Goal: Task Accomplishment & Management: Complete application form

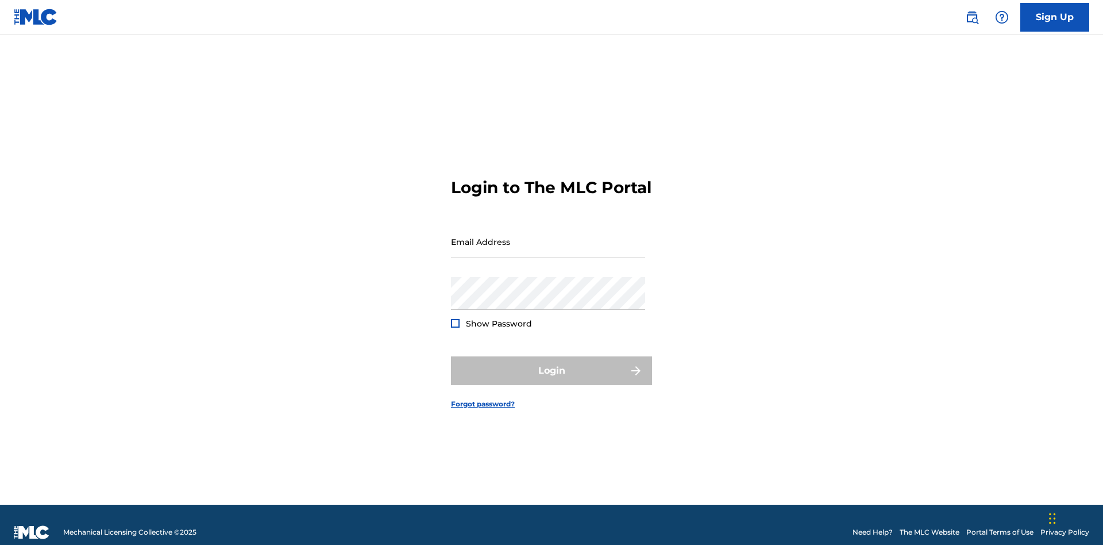
scroll to position [15, 0]
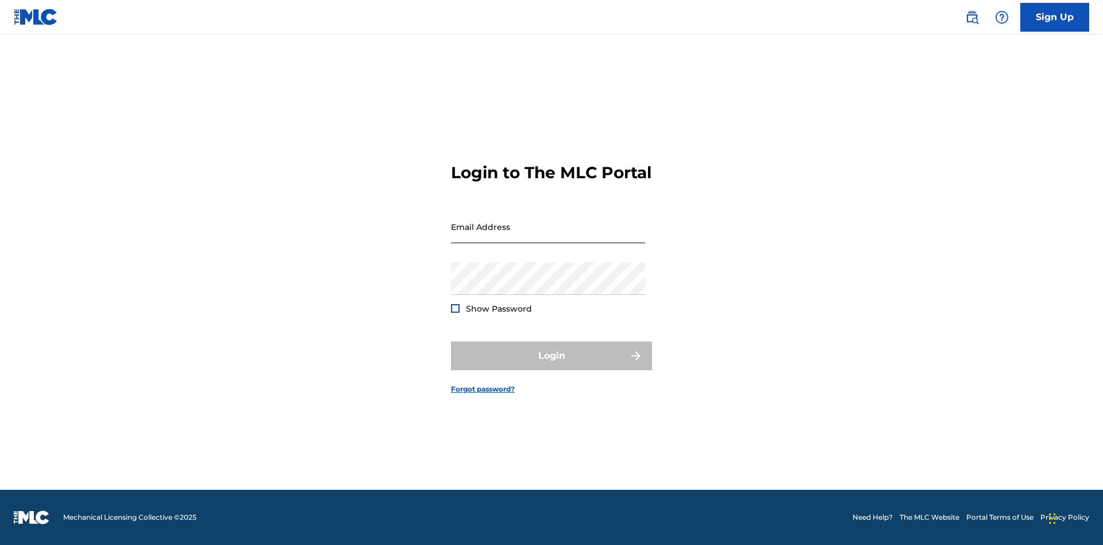
click at [548, 236] on input "Email Address" at bounding box center [548, 226] width 194 height 33
type input "[EMAIL_ADDRESS][DOMAIN_NAME]"
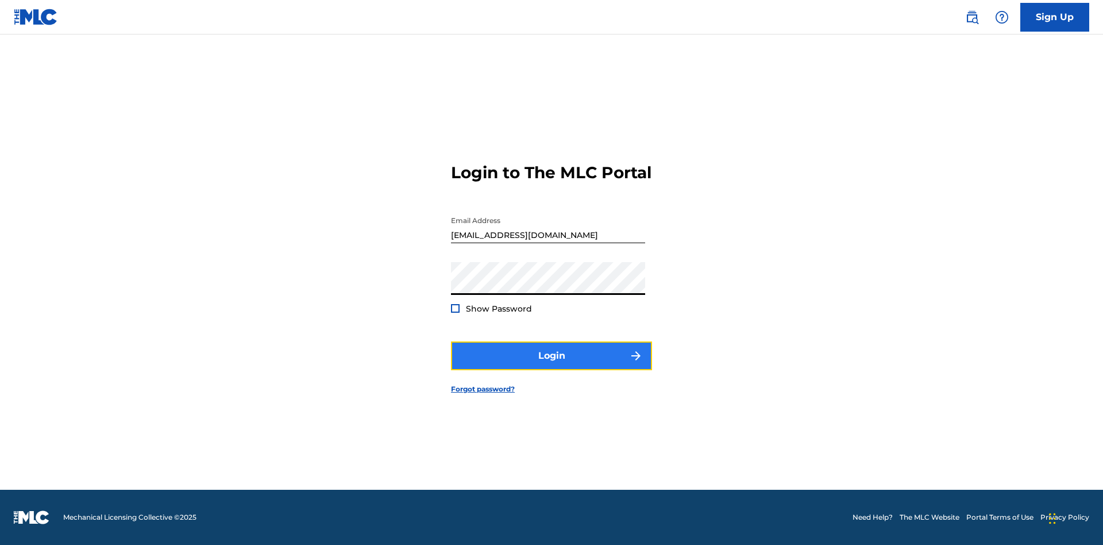
click at [551, 365] on button "Login" at bounding box center [551, 355] width 201 height 29
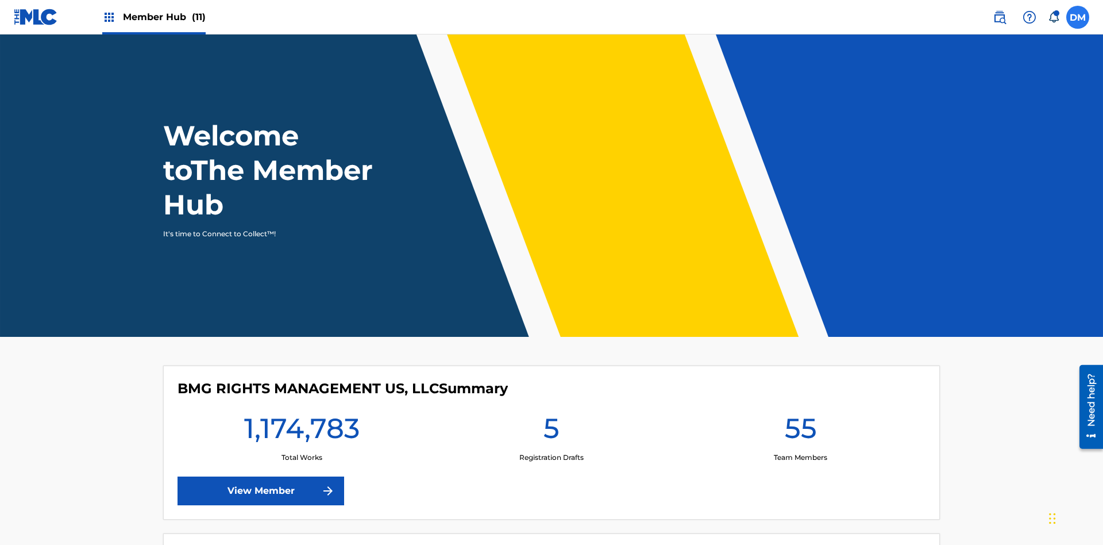
click at [1078, 17] on label at bounding box center [1077, 17] width 23 height 23
click at [1078, 17] on input "[PERSON_NAME] [PERSON_NAME] [PERSON_NAME][EMAIL_ADDRESS][DOMAIN_NAME] Notificat…" at bounding box center [1078, 17] width 0 height 0
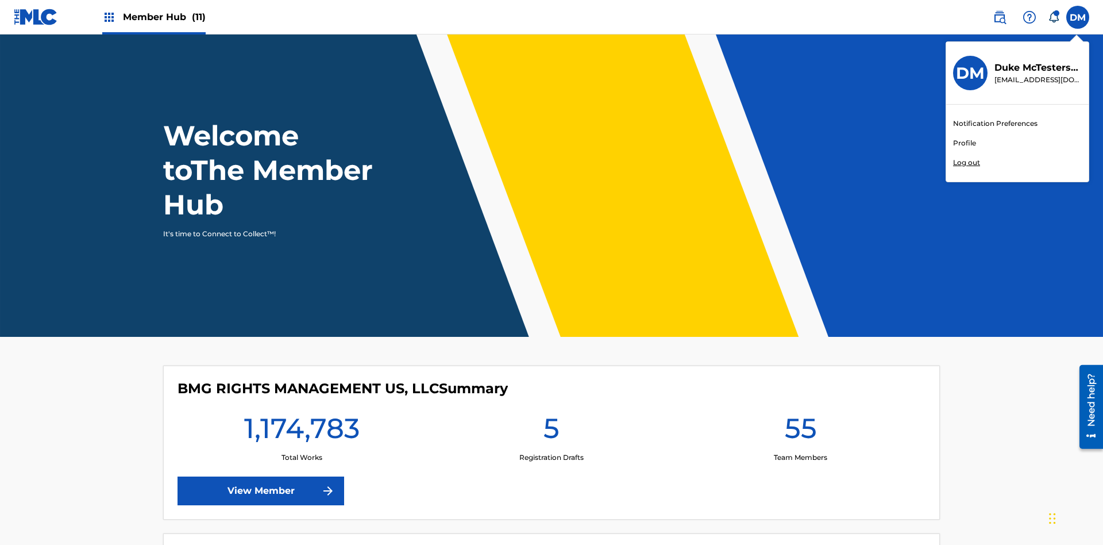
scroll to position [69, 0]
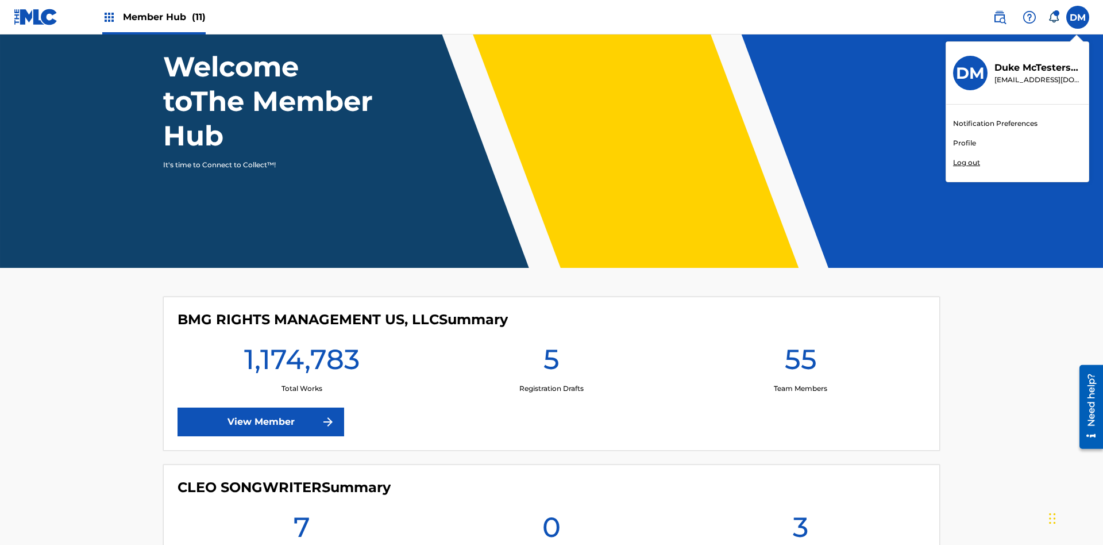
click at [964, 143] on link "Profile" at bounding box center [964, 143] width 23 height 10
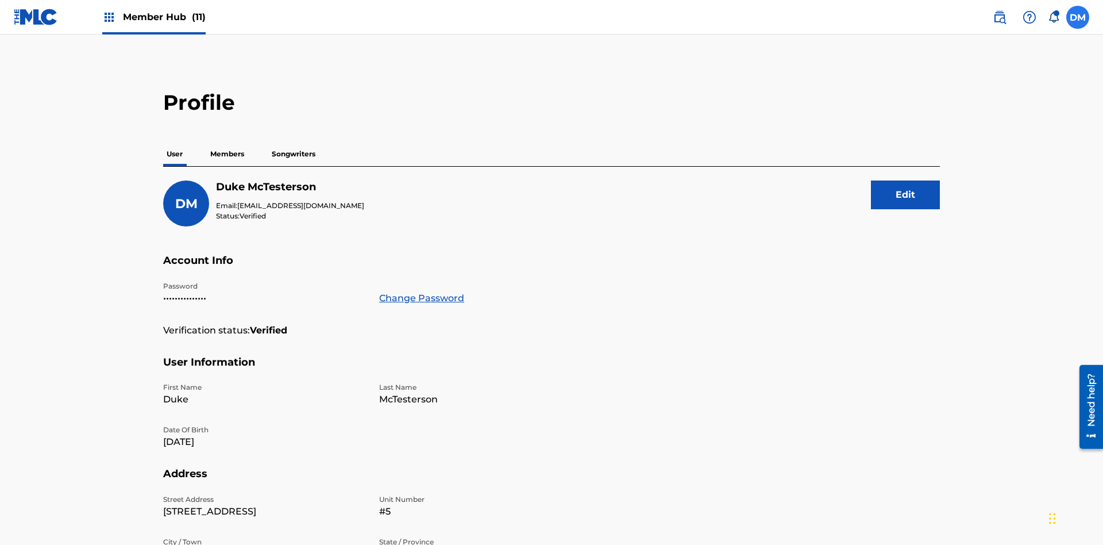
scroll to position [73, 0]
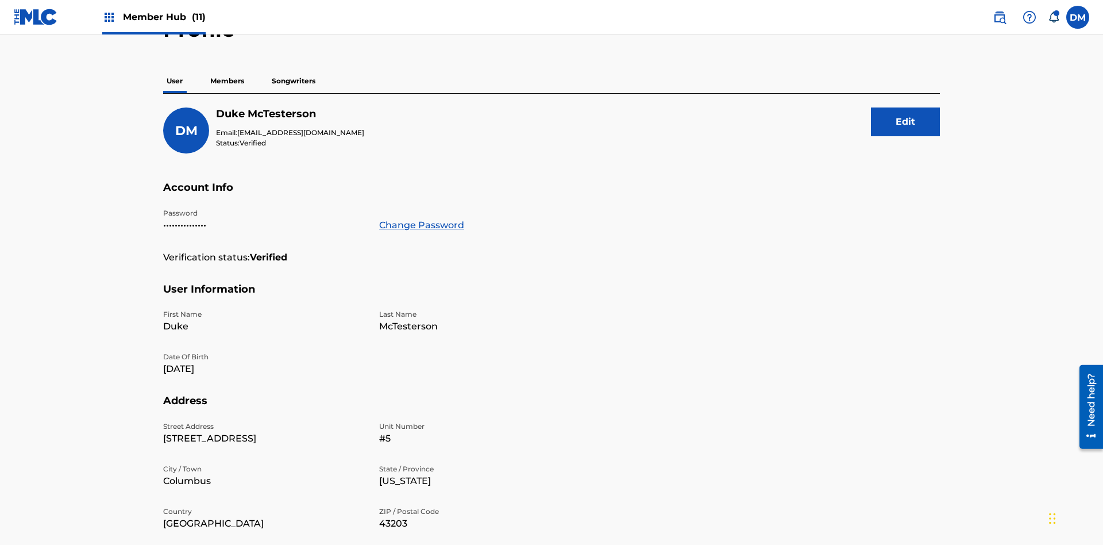
click at [227, 81] on p "Members" at bounding box center [227, 81] width 41 height 24
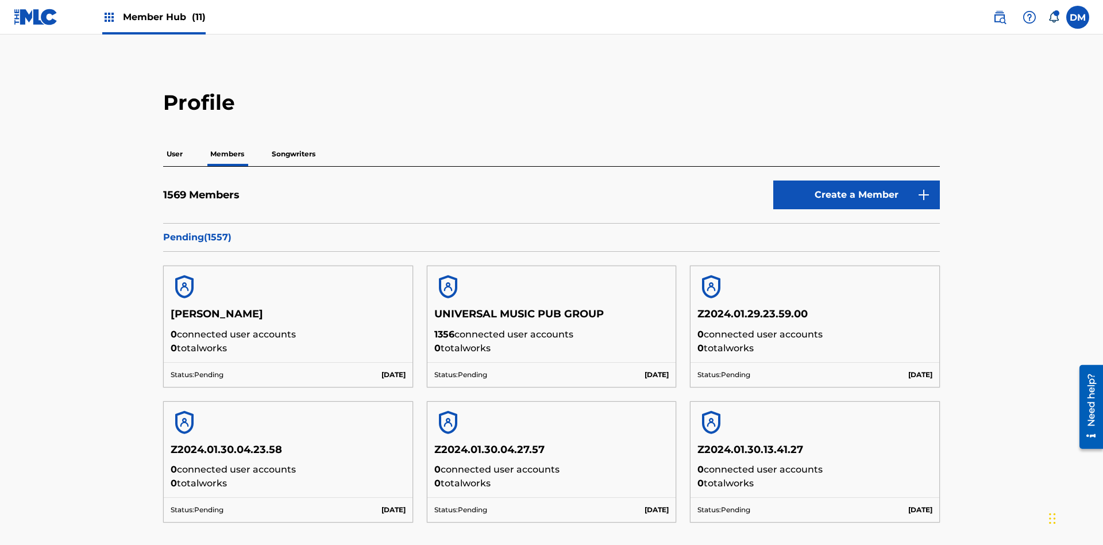
scroll to position [111, 0]
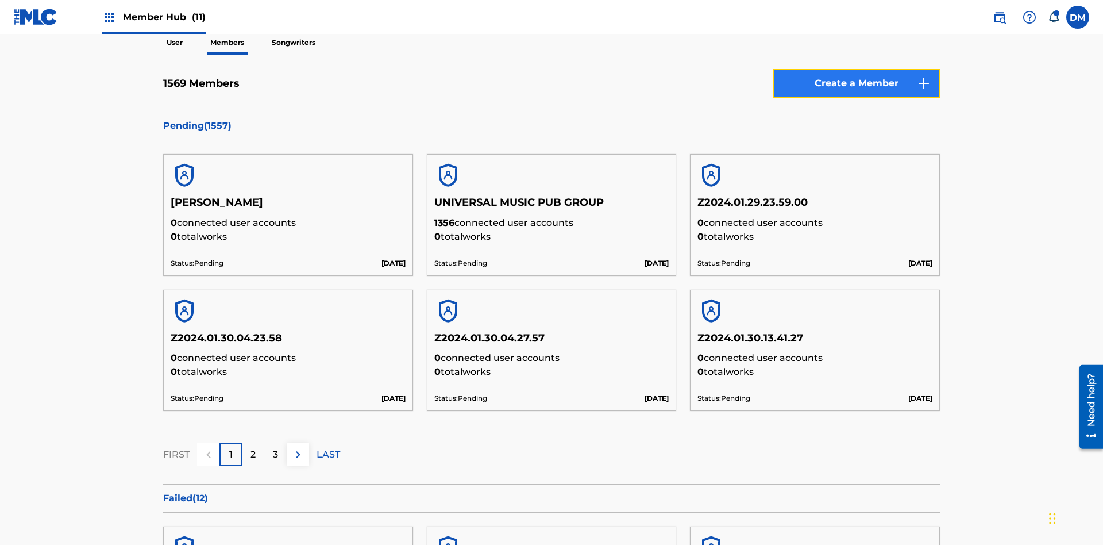
click at [856, 83] on link "Create a Member" at bounding box center [856, 83] width 167 height 29
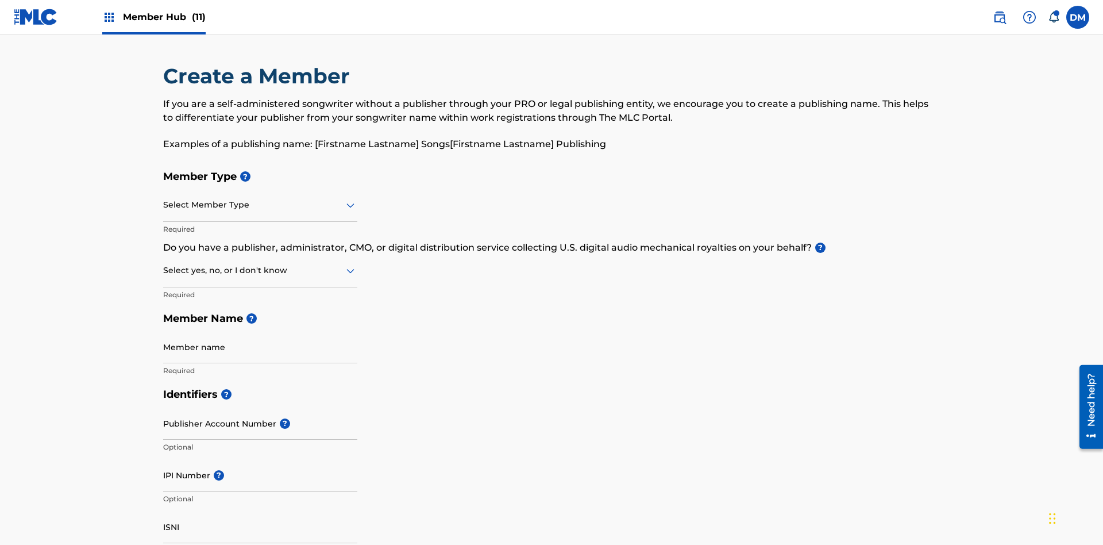
scroll to position [130, 0]
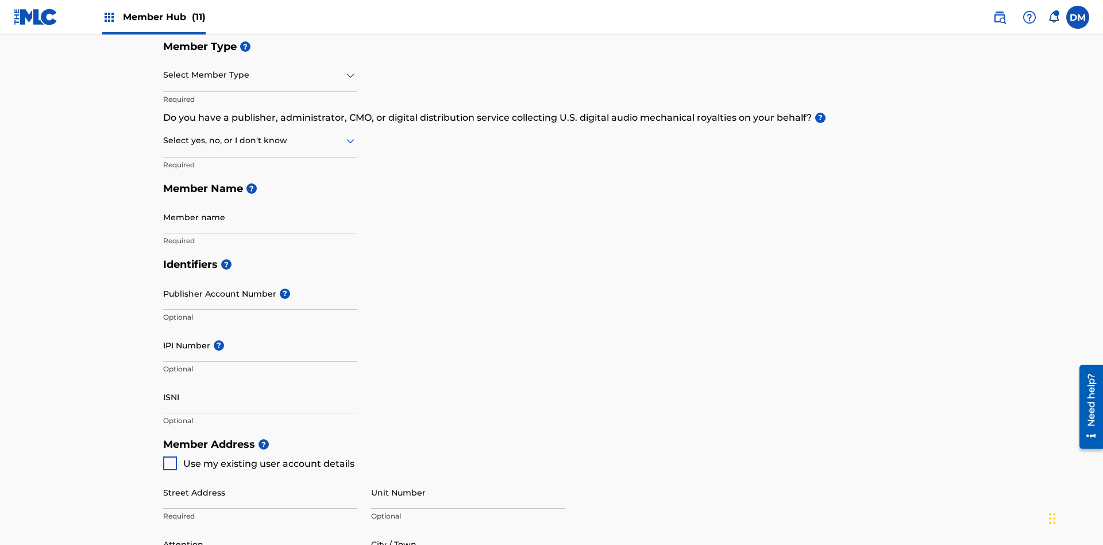
click at [164, 75] on input "text" at bounding box center [164, 75] width 2 height 12
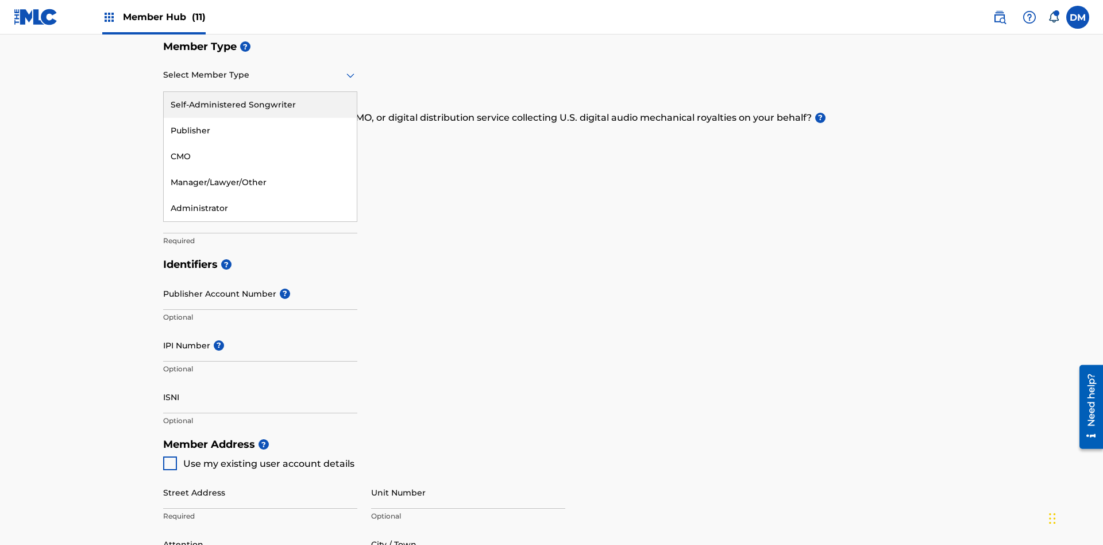
click at [260, 130] on div "Publisher" at bounding box center [260, 131] width 193 height 26
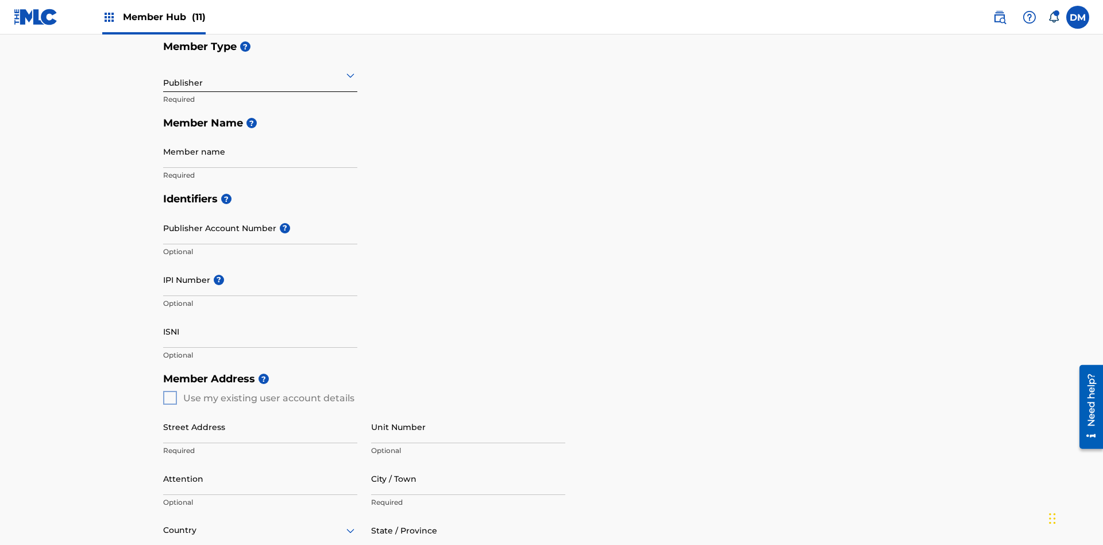
click at [164, 75] on input "text" at bounding box center [164, 75] width 2 height 12
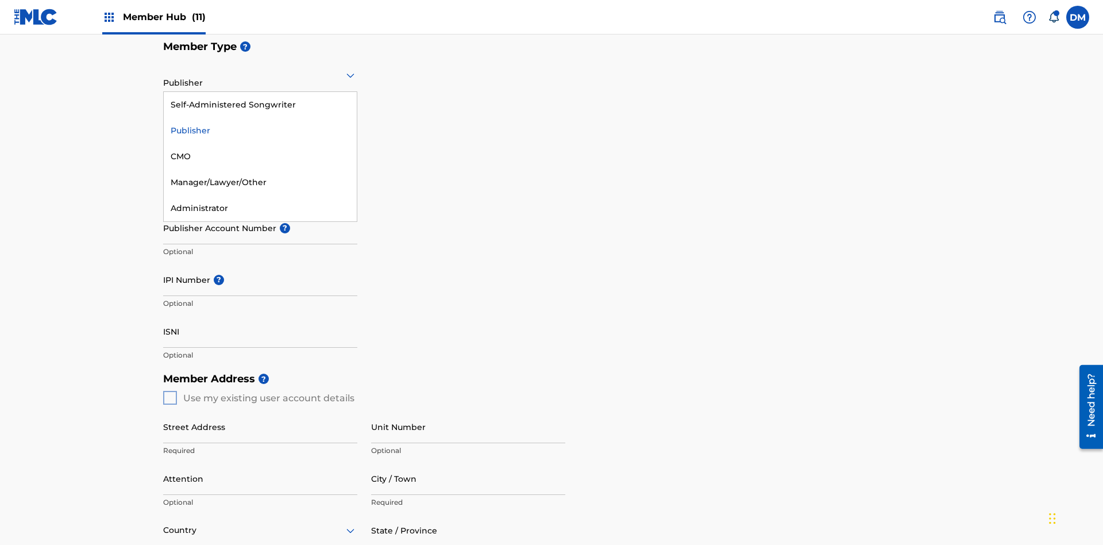
click at [260, 156] on div "CMO" at bounding box center [260, 157] width 193 height 26
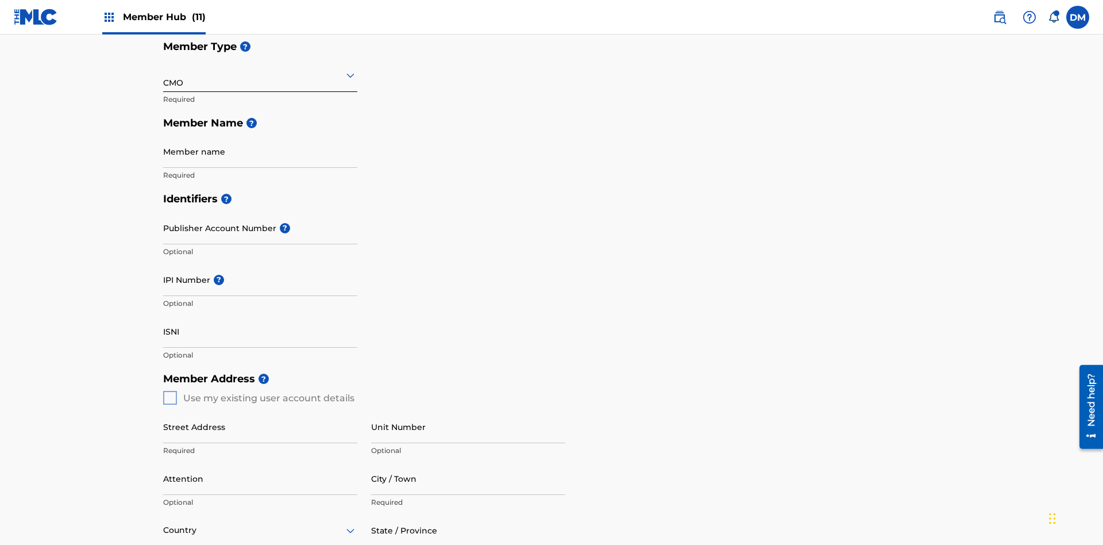
click at [164, 75] on input "text" at bounding box center [164, 75] width 2 height 12
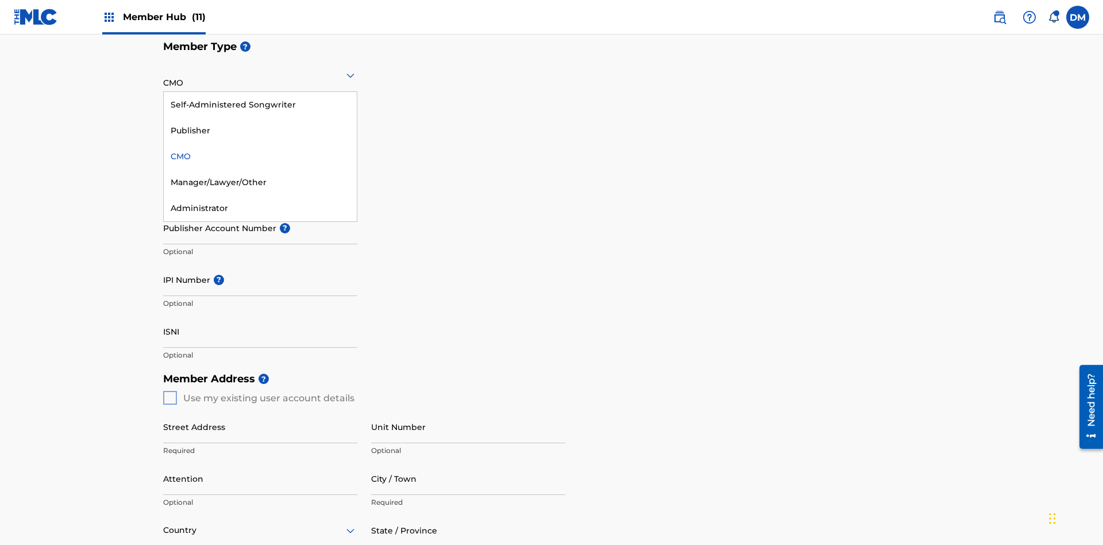
click at [260, 105] on div "Self-Administered Songwriter" at bounding box center [260, 105] width 193 height 26
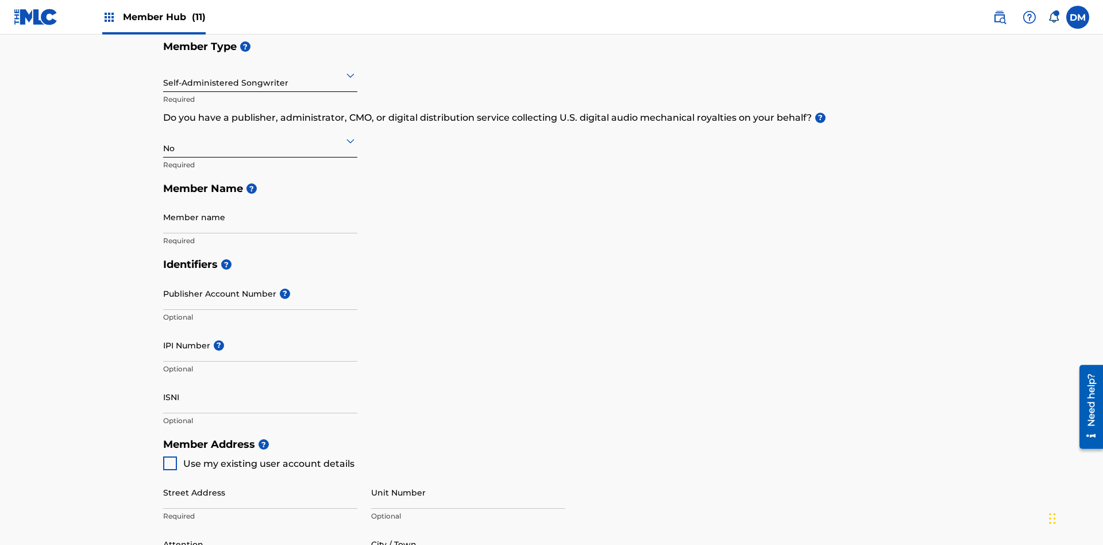
click at [164, 75] on input "text" at bounding box center [164, 75] width 2 height 12
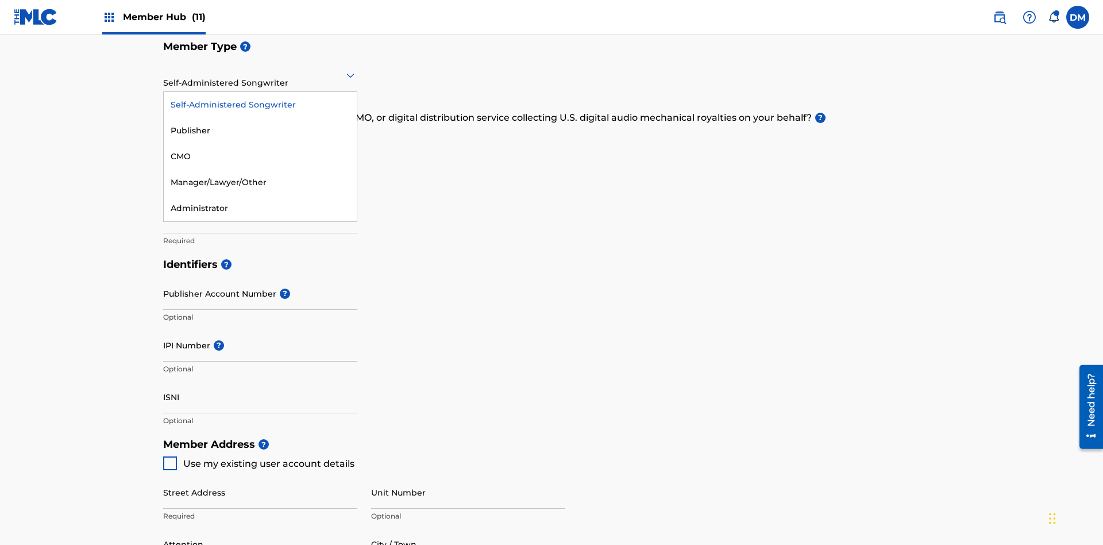
click at [260, 182] on div "Manager/Lawyer/Other" at bounding box center [260, 182] width 193 height 26
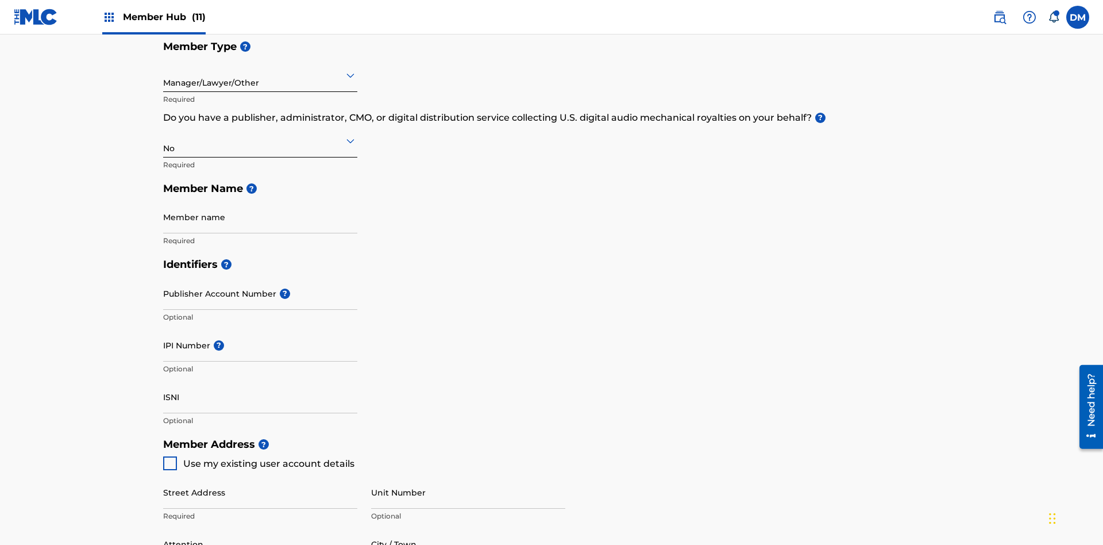
click at [164, 134] on input "text" at bounding box center [164, 140] width 2 height 12
click at [260, 157] on div "Yes" at bounding box center [260, 170] width 193 height 26
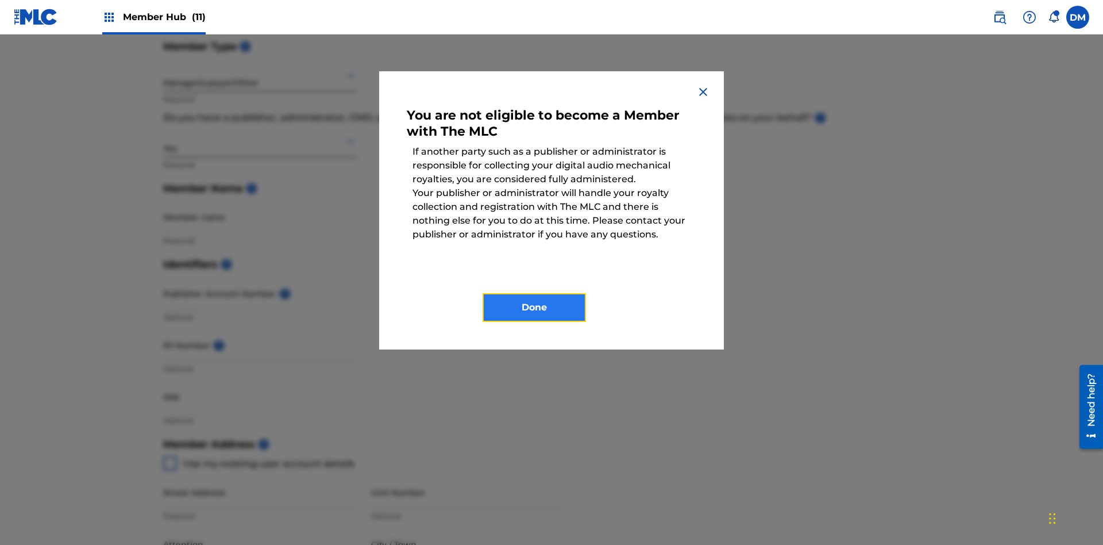
click at [534, 307] on button "Done" at bounding box center [533, 307] width 103 height 29
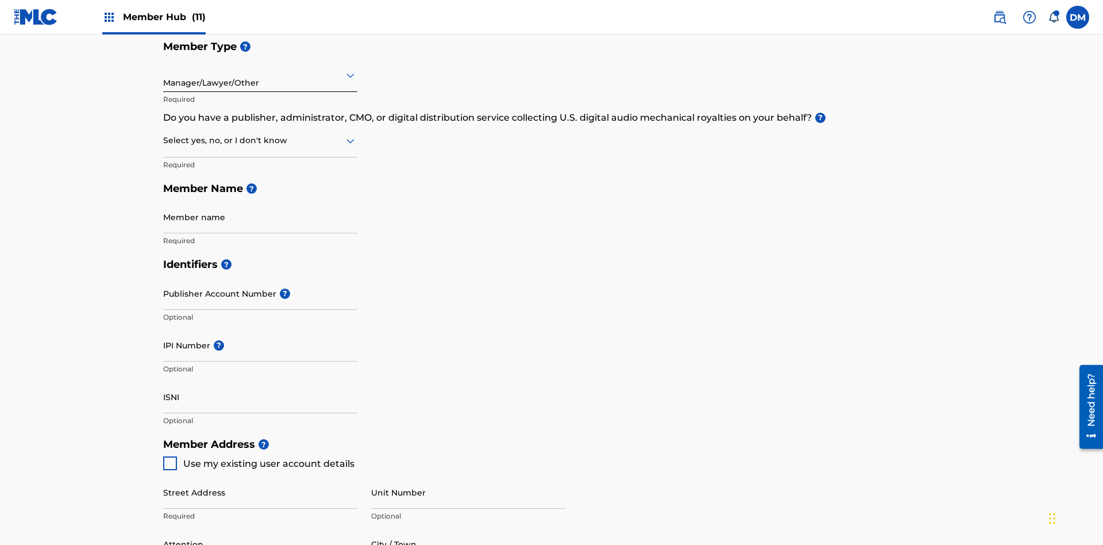
click at [164, 134] on input "text" at bounding box center [164, 140] width 2 height 12
click at [260, 209] on div "I don't know" at bounding box center [260, 222] width 193 height 26
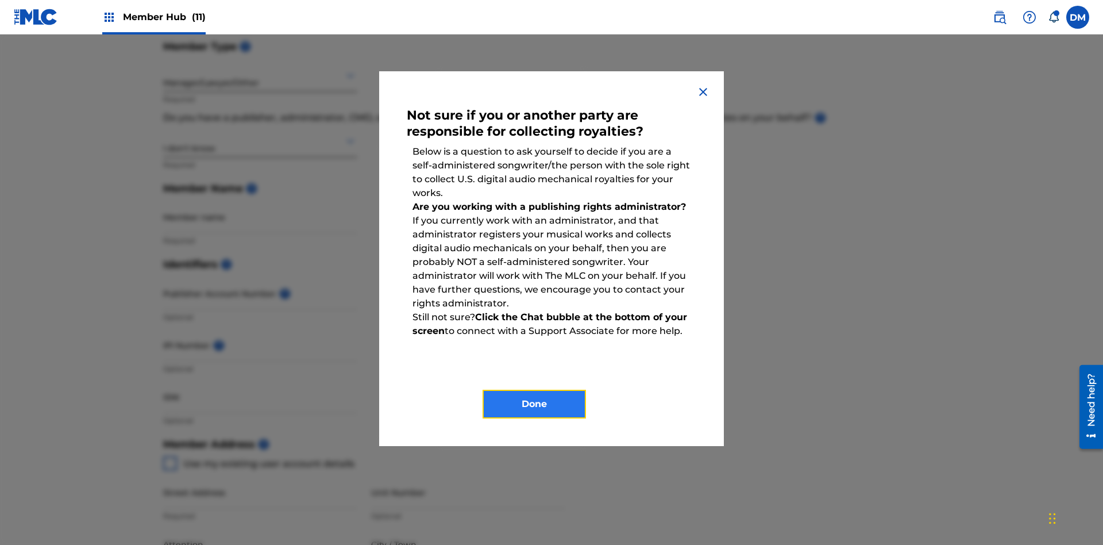
click at [534, 404] on button "Done" at bounding box center [533, 403] width 103 height 29
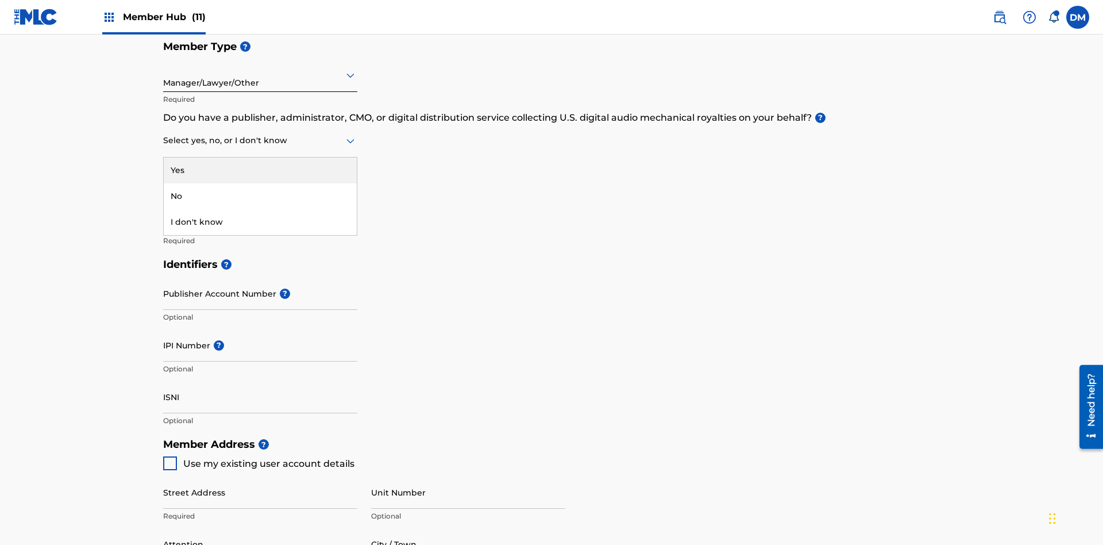
click at [260, 183] on div "No" at bounding box center [260, 196] width 193 height 26
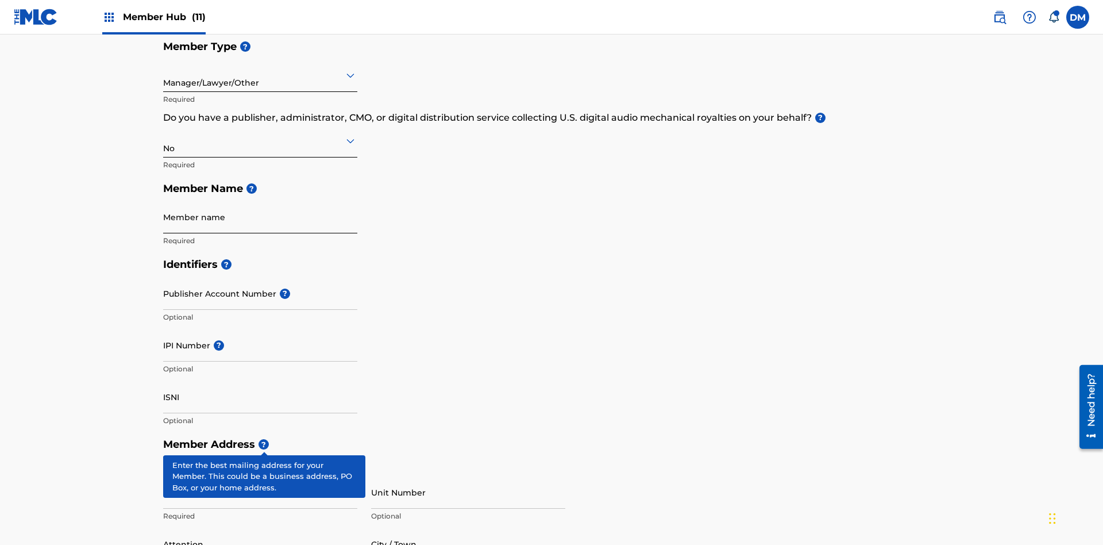
click at [260, 200] on input "Member name" at bounding box center [260, 216] width 194 height 33
type input "Z2025.09.23.04.28.44"
click at [260, 476] on input "Street Address" at bounding box center [260, 492] width 194 height 33
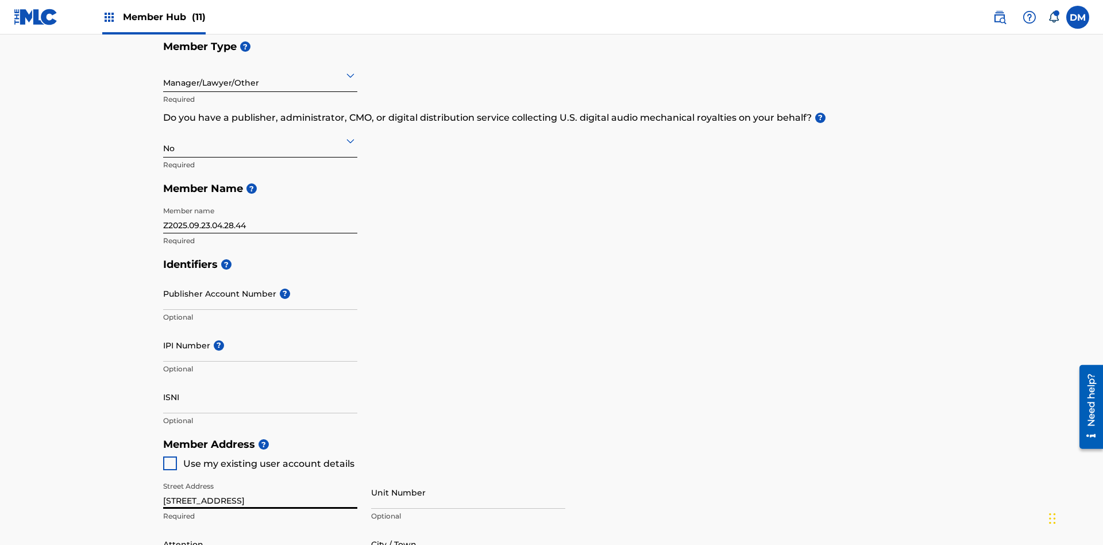
scroll to position [350, 0]
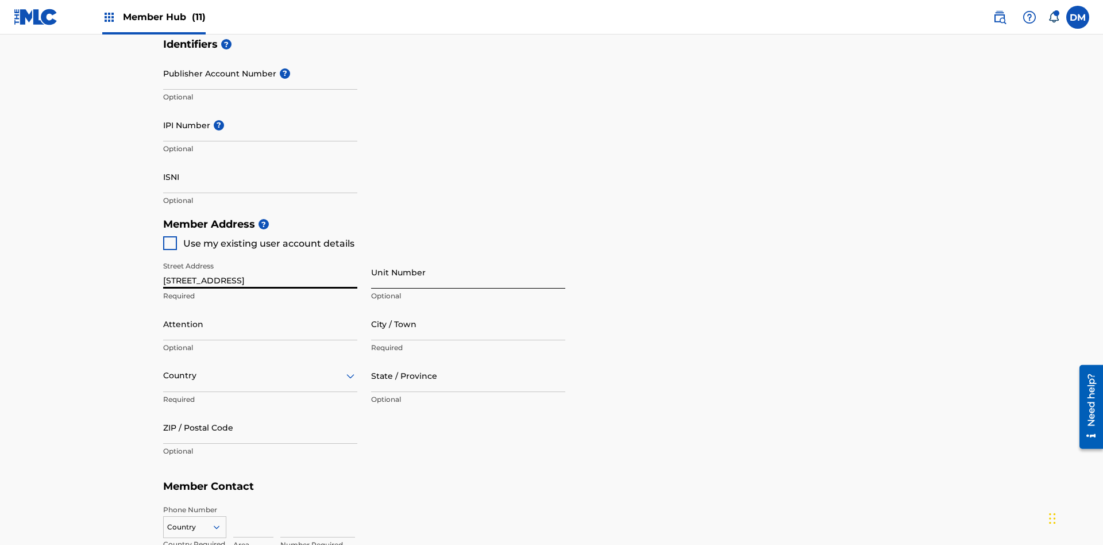
type input "[STREET_ADDRESS]"
click at [468, 256] on input "Unit Number" at bounding box center [468, 272] width 194 height 33
type input "Unit A"
click at [260, 307] on input "Attention" at bounding box center [260, 323] width 194 height 33
type input "[PERSON_NAME]"
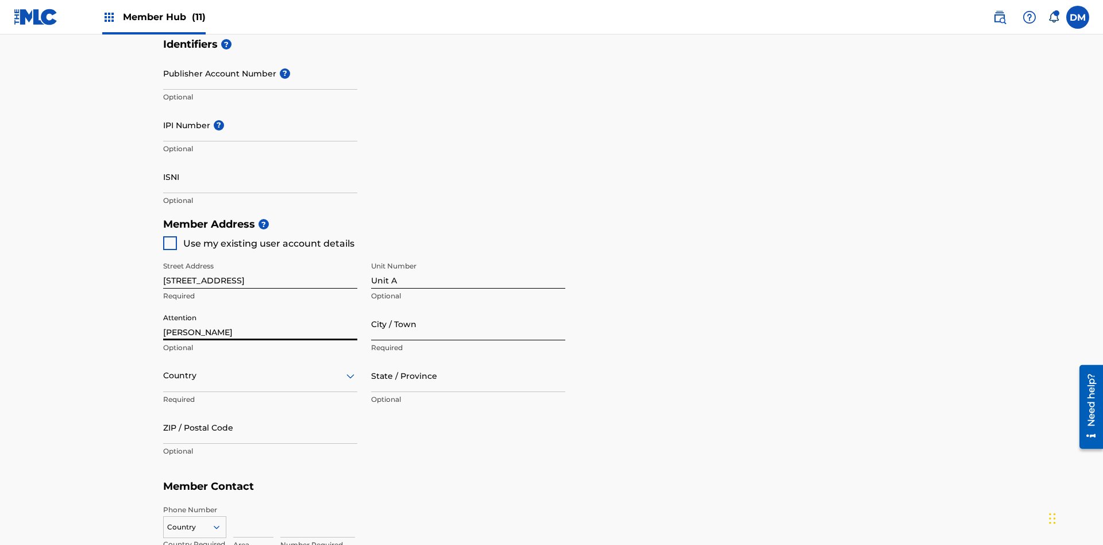
click at [468, 307] on input "City / Town" at bounding box center [468, 323] width 194 height 33
type input "[GEOGRAPHIC_DATA]"
click at [164, 369] on input "text" at bounding box center [164, 375] width 2 height 12
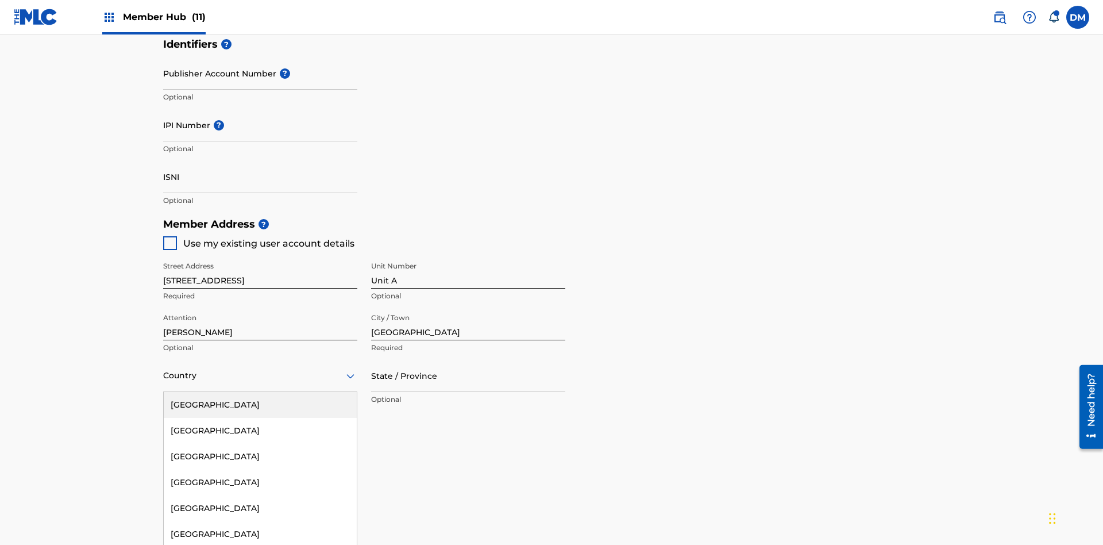
click at [260, 392] on div "[GEOGRAPHIC_DATA]" at bounding box center [260, 405] width 193 height 26
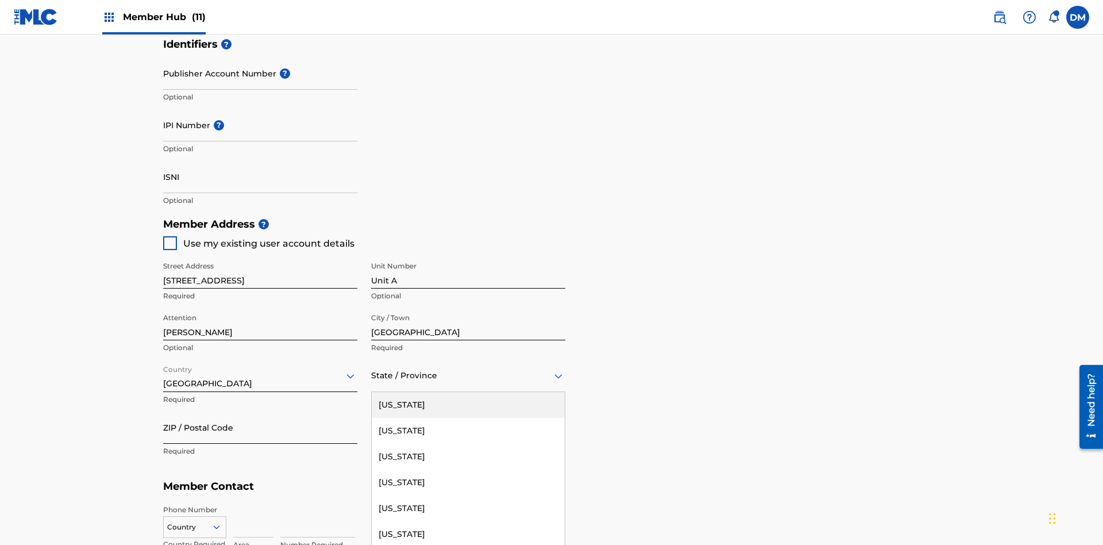
click at [260, 411] on input "ZIP / Postal Code" at bounding box center [260, 427] width 194 height 33
type input "43140"
click at [221, 522] on icon at bounding box center [216, 527] width 10 height 10
click at [195, 533] on div "US, [GEOGRAPHIC_DATA] +1" at bounding box center [195, 555] width 62 height 45
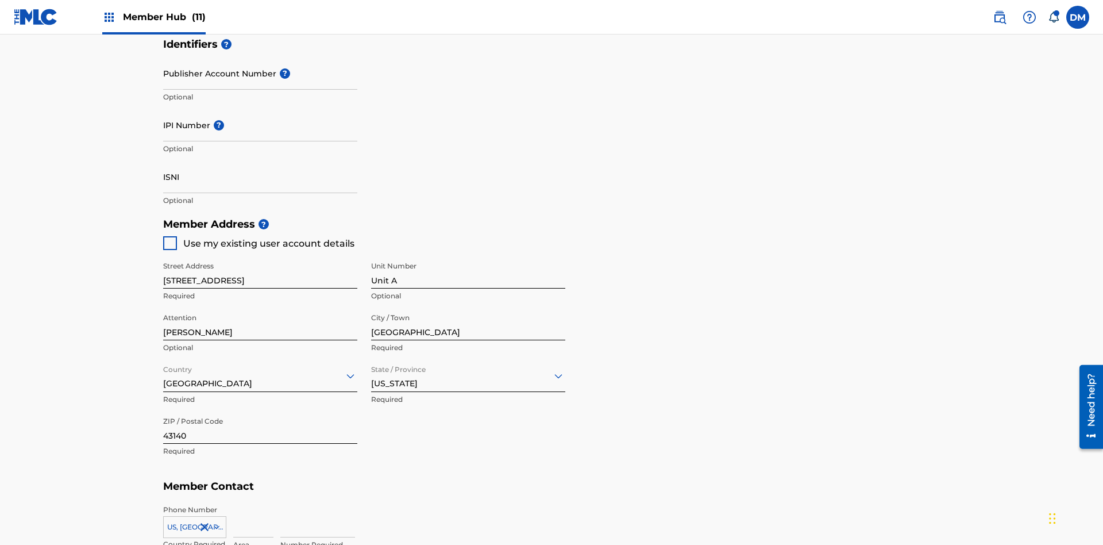
click at [253, 504] on input at bounding box center [253, 520] width 40 height 33
type input "740"
click at [318, 504] on input at bounding box center [317, 520] width 75 height 33
type input "8675309"
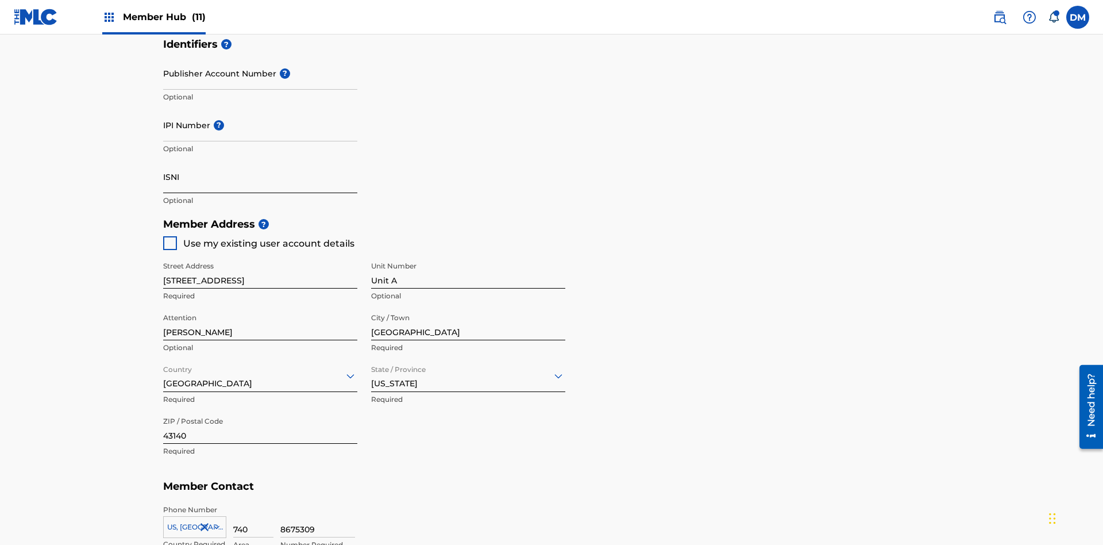
type input "[EMAIL_ADDRESS][DOMAIN_NAME]"
click at [260, 86] on input "Publisher Account Number ?" at bounding box center [260, 73] width 194 height 33
type input "P12345"
click at [260, 109] on input "IPI Number ?" at bounding box center [260, 125] width 194 height 33
type input "00555555527"
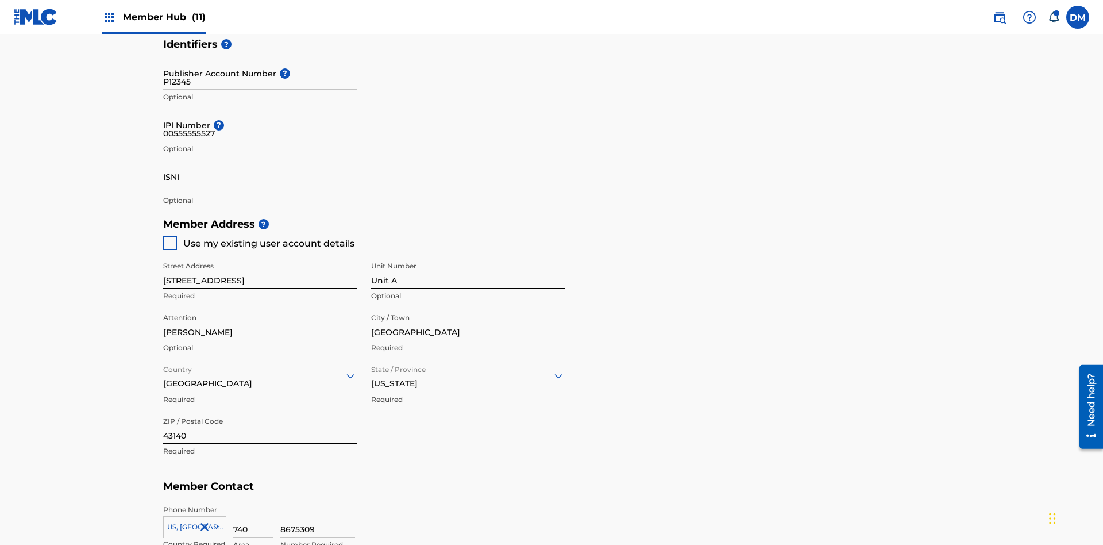
click at [260, 160] on input "ISNI" at bounding box center [260, 176] width 194 height 33
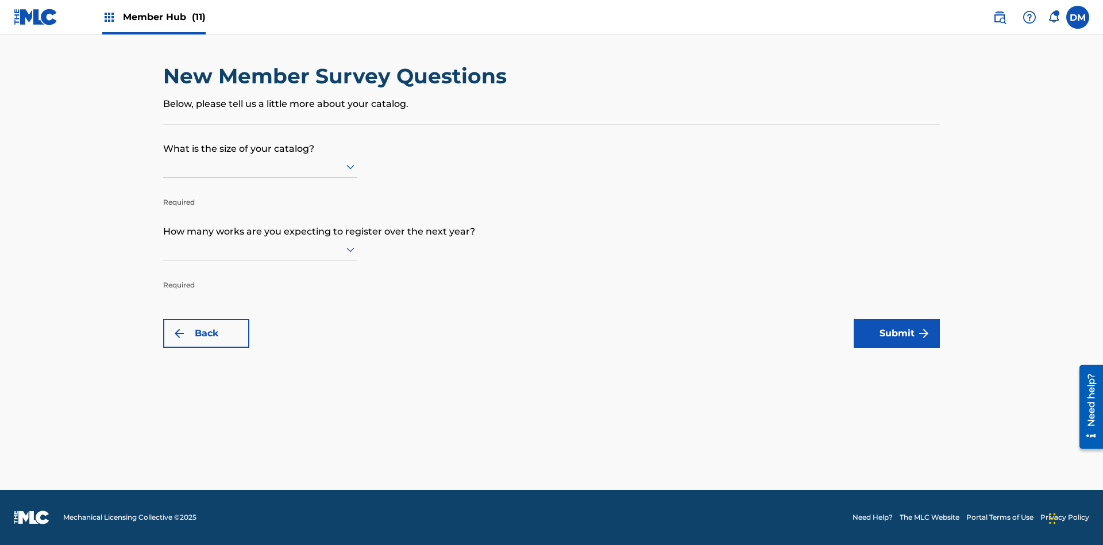
click at [164, 166] on input "text" at bounding box center [164, 166] width 2 height 12
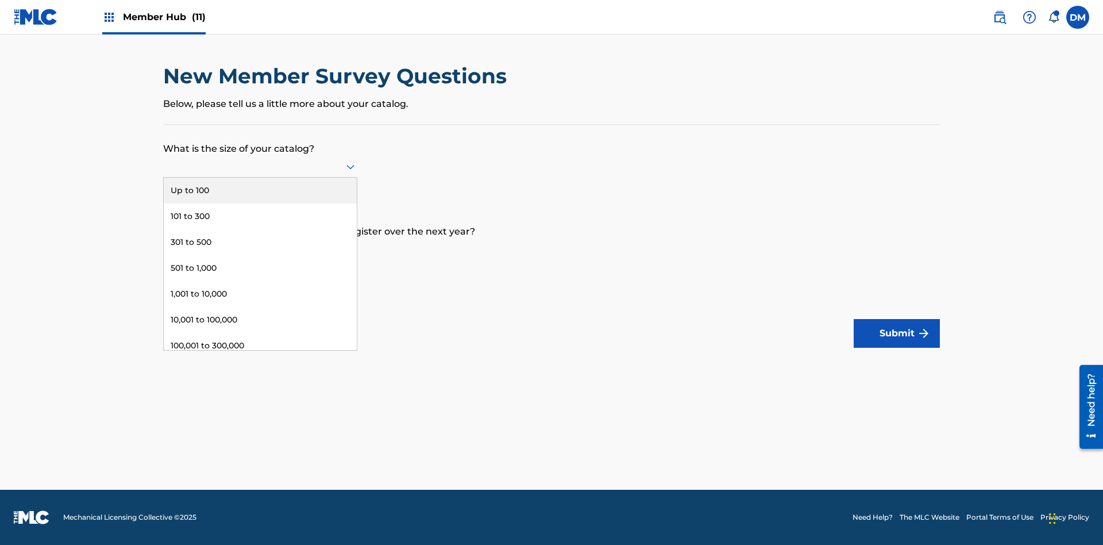
click at [260, 319] on div "10,001 to 100,000" at bounding box center [260, 320] width 193 height 26
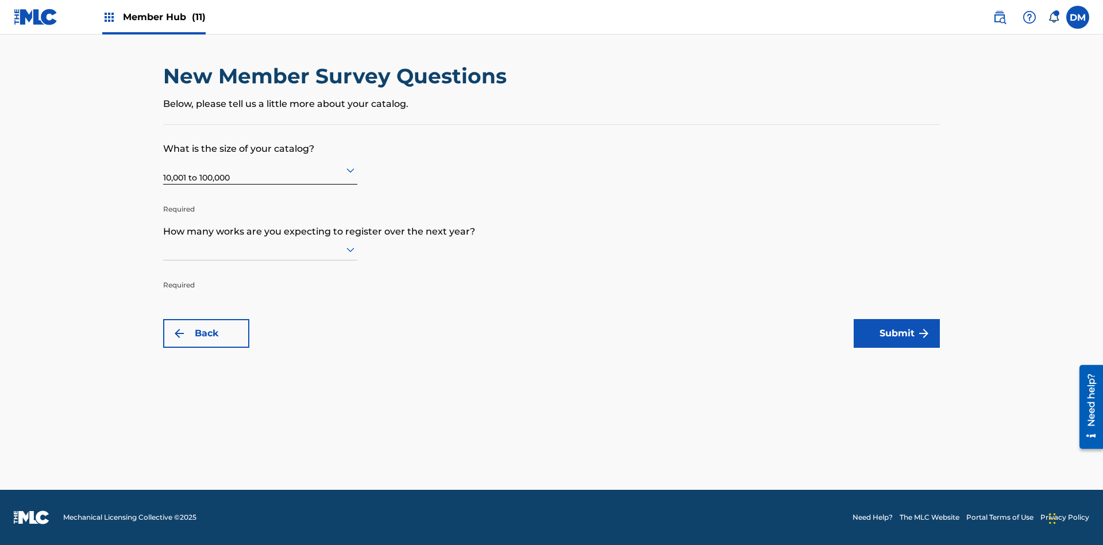
click at [164, 249] on input "text" at bounding box center [164, 249] width 2 height 12
click at [260, 325] on div "301 to 500" at bounding box center [260, 325] width 193 height 26
click at [897, 333] on button "Submit" at bounding box center [897, 333] width 86 height 29
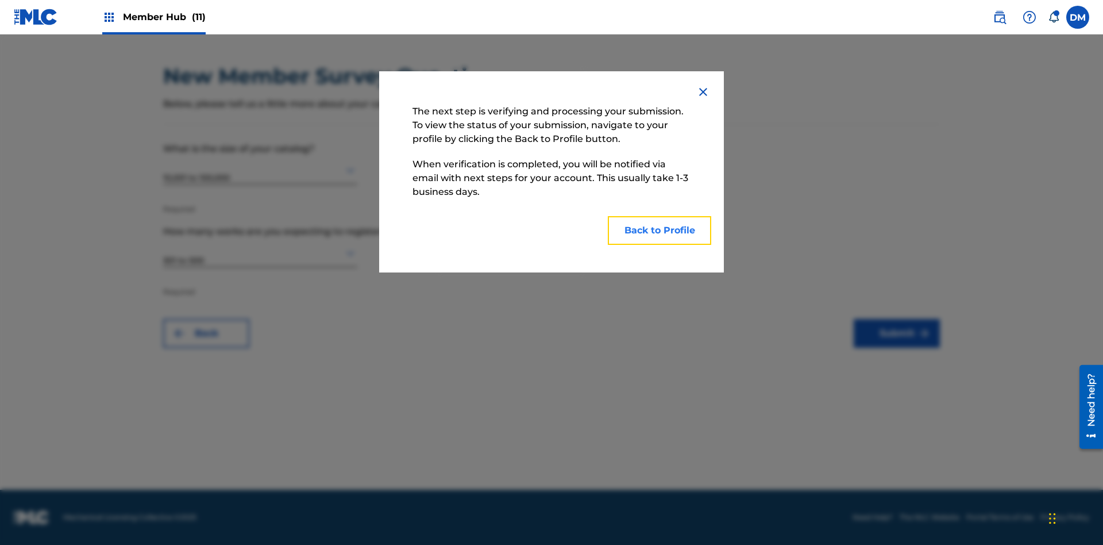
click at [659, 230] on button "Back to Profile" at bounding box center [659, 230] width 103 height 29
